Goal: Task Accomplishment & Management: Complete application form

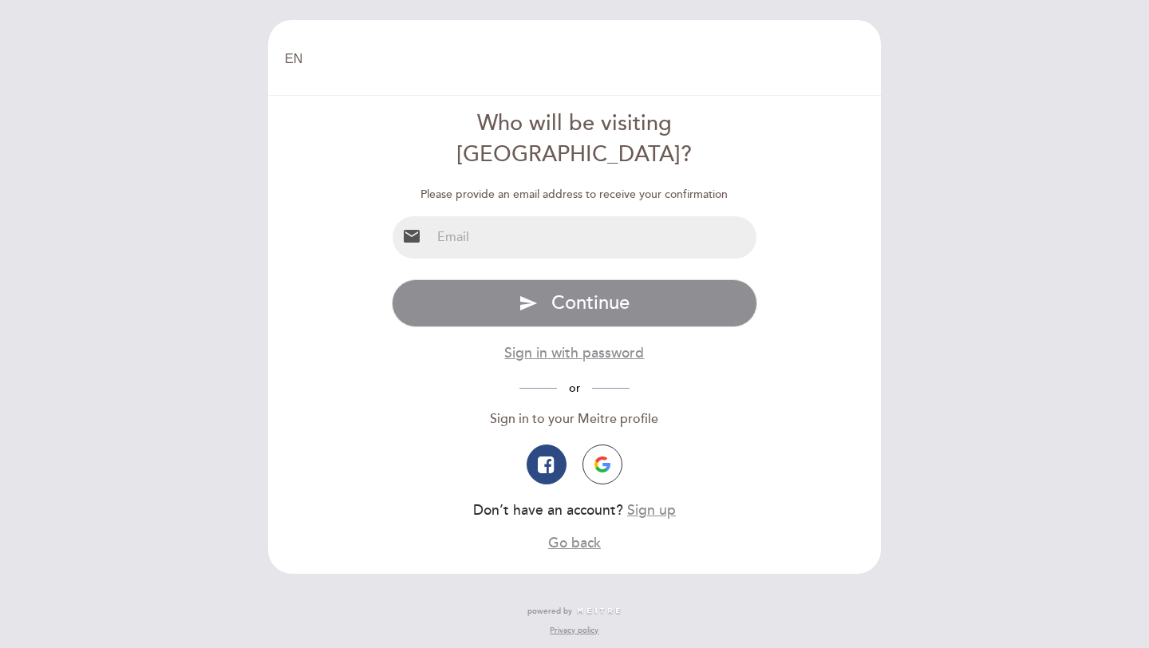
click at [646, 216] on input "email" at bounding box center [594, 237] width 326 height 42
click at [714, 216] on input "[EMAIL_ADDRESS][DOMAIN_NAME]" at bounding box center [594, 237] width 326 height 42
type input "[EMAIL_ADDRESS][DOMAIN_NAME]"
click at [835, 207] on form "Who will be visiting [GEOGRAPHIC_DATA]? Please provide an email address to rece…" at bounding box center [574, 331] width 590 height 444
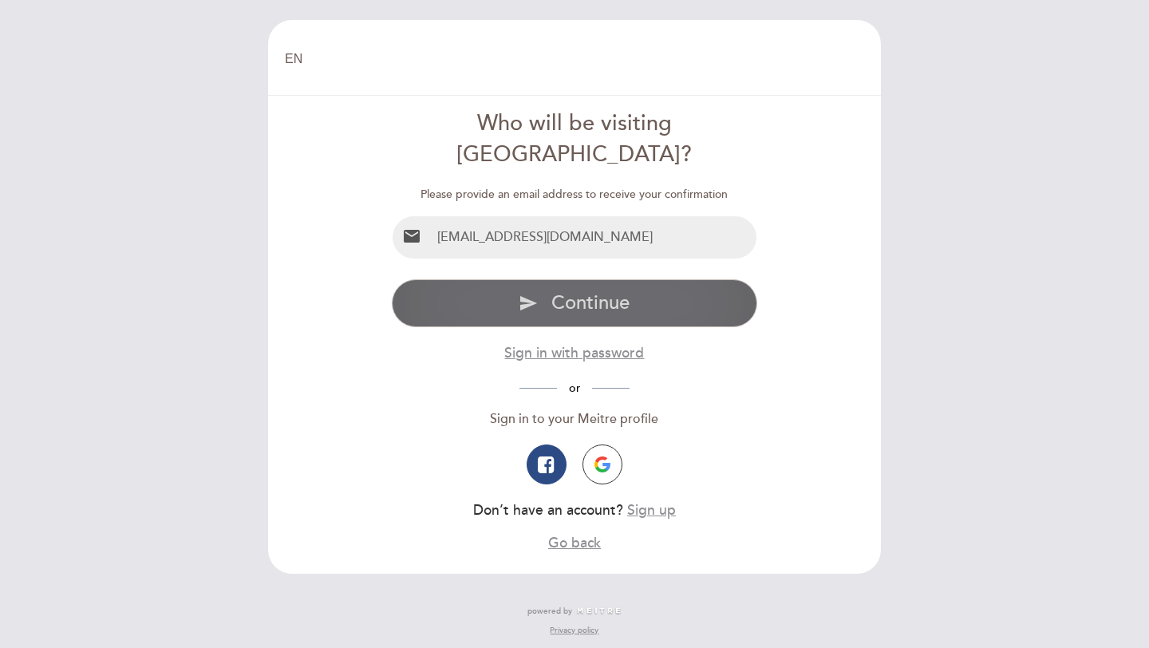
click at [589, 291] on span "Continue" at bounding box center [590, 302] width 78 height 23
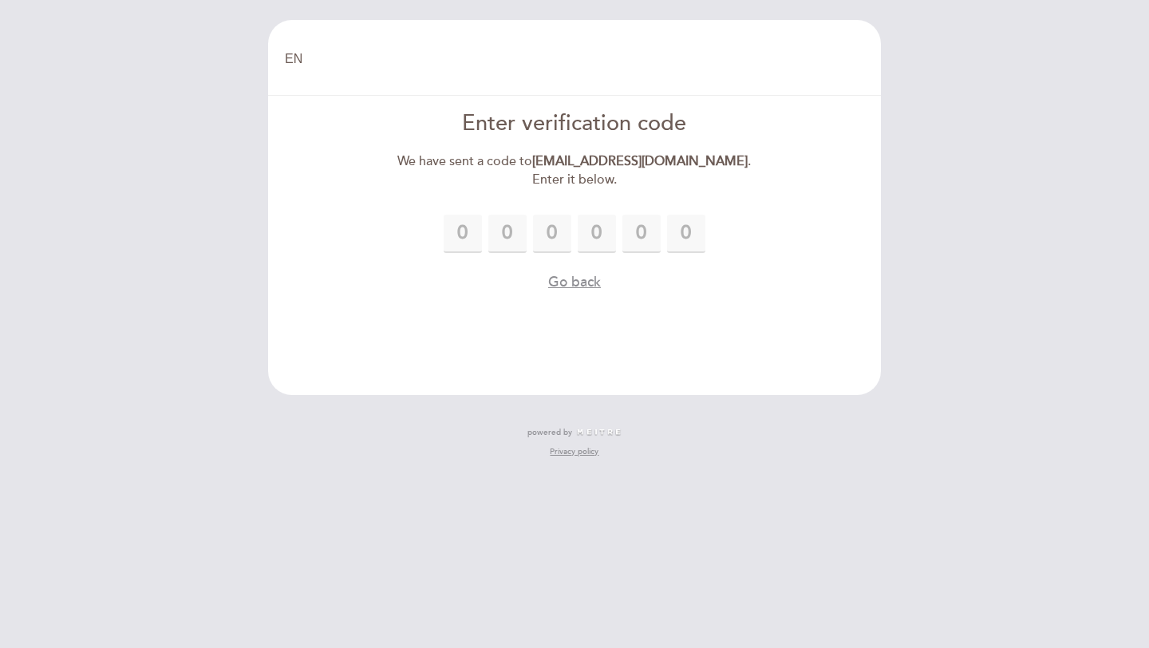
type input "8"
type input "5"
type input "0"
type input "9"
type input "6"
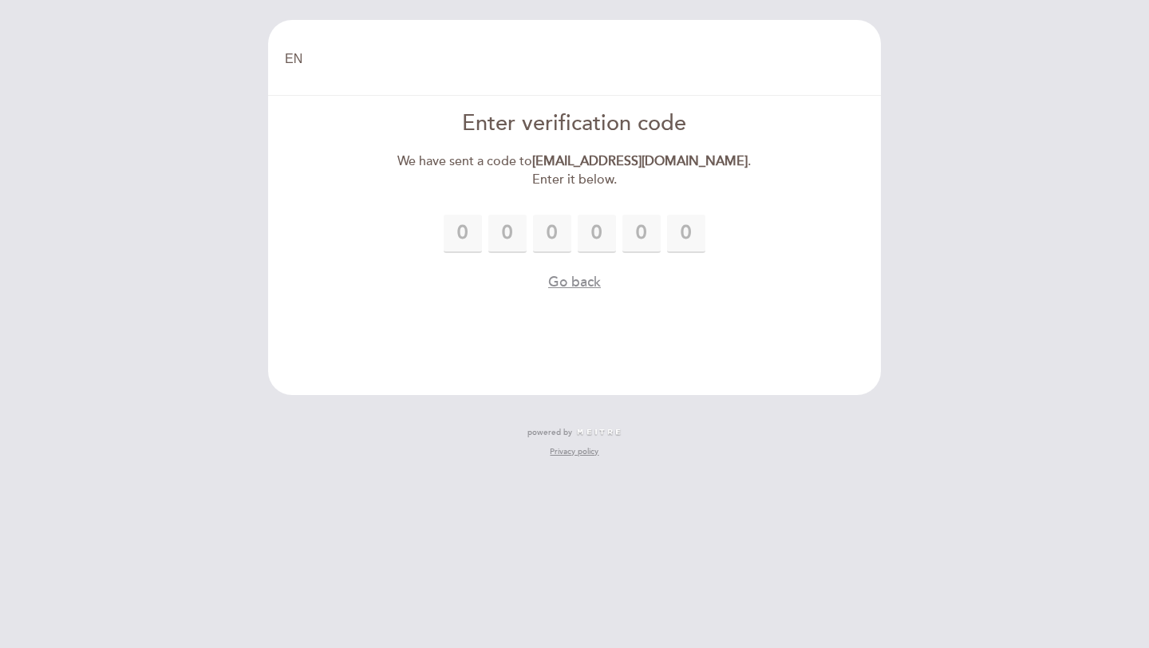
type input "6"
